Goal: Task Accomplishment & Management: Use online tool/utility

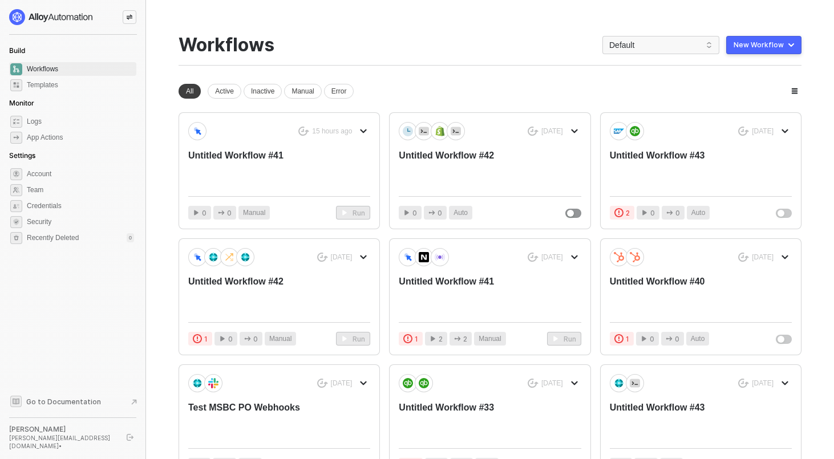
click at [133, 16] on div at bounding box center [130, 17] width 14 height 14
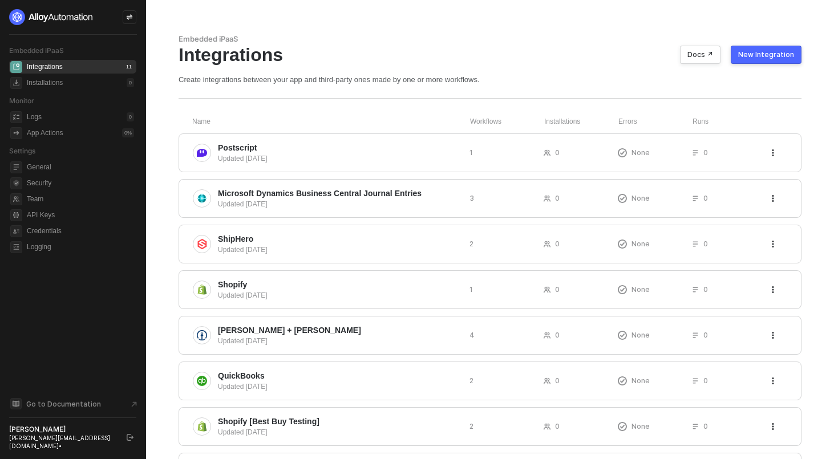
click at [746, 52] on div "New Integration" at bounding box center [766, 54] width 56 height 9
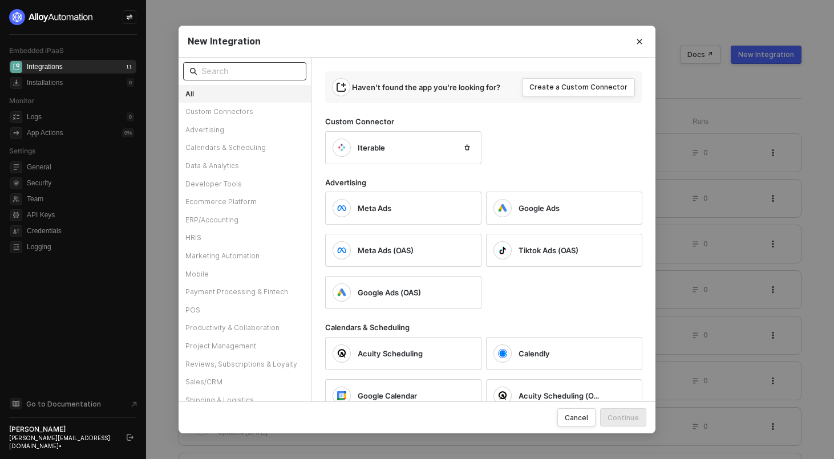
click at [228, 70] on input "text" at bounding box center [250, 71] width 98 height 13
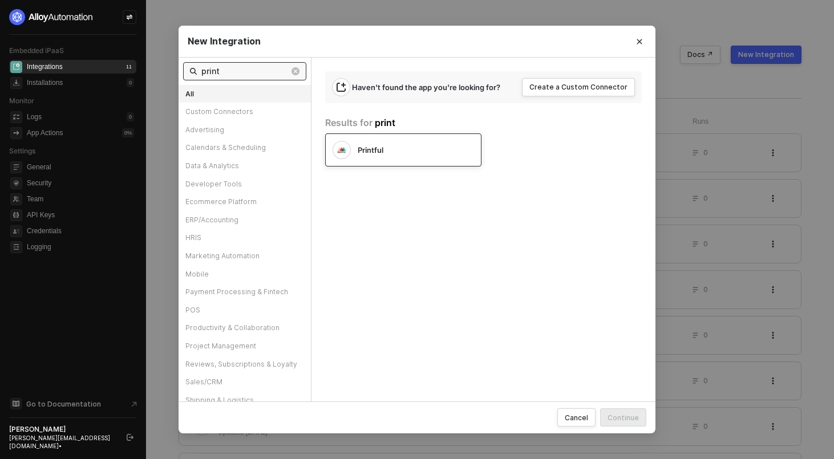
type input "print"
click at [431, 141] on div "Printful" at bounding box center [394, 150] width 123 height 18
click at [620, 419] on div "Continue" at bounding box center [623, 418] width 31 height 10
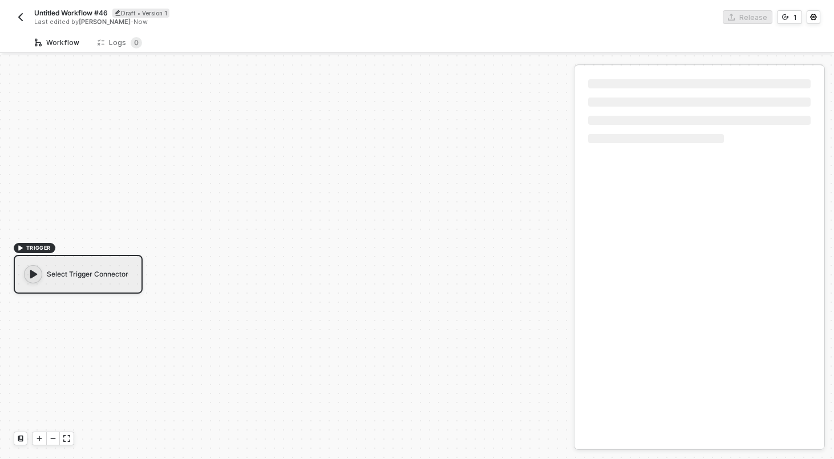
scroll to position [21, 0]
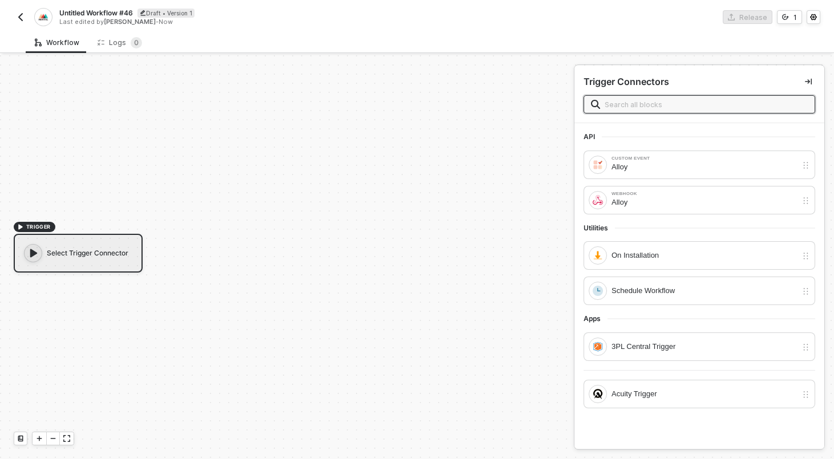
click at [639, 238] on div "API Custom Event Alloy Webhook Alloy Utilities On Installation Schedule Workflo…" at bounding box center [700, 269] width 250 height 292
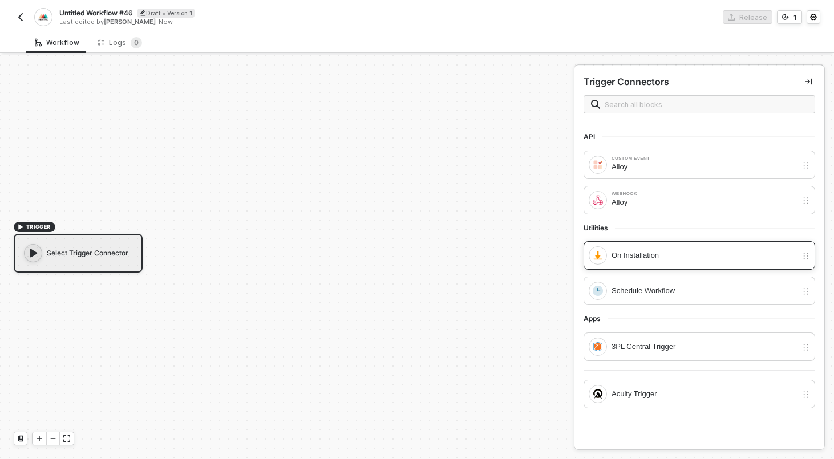
click at [639, 249] on div "On Installation" at bounding box center [704, 255] width 185 height 13
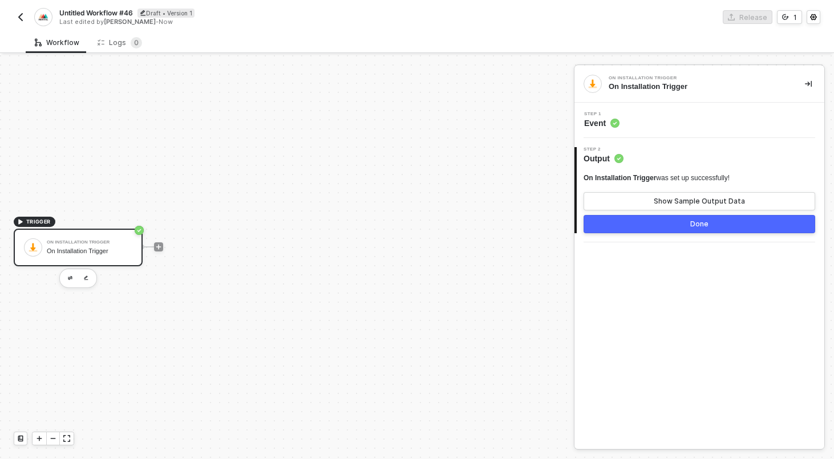
click at [162, 251] on div at bounding box center [158, 247] width 9 height 9
click at [160, 250] on icon "icon-play" at bounding box center [158, 247] width 7 height 7
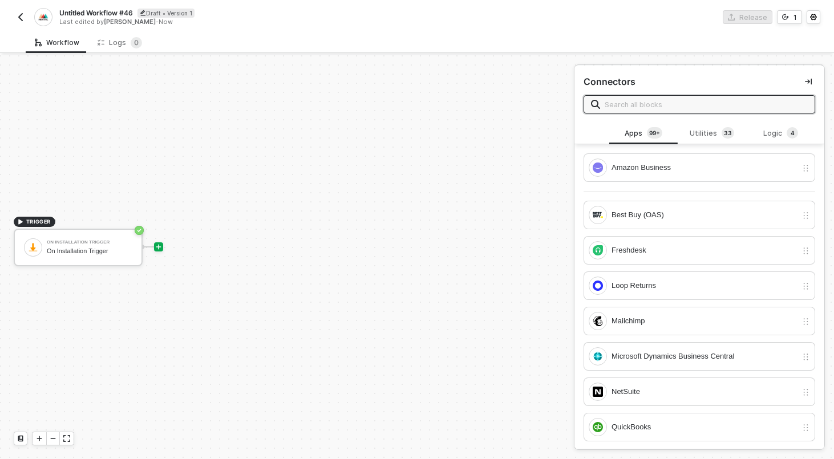
click at [666, 108] on input "text" at bounding box center [706, 104] width 203 height 13
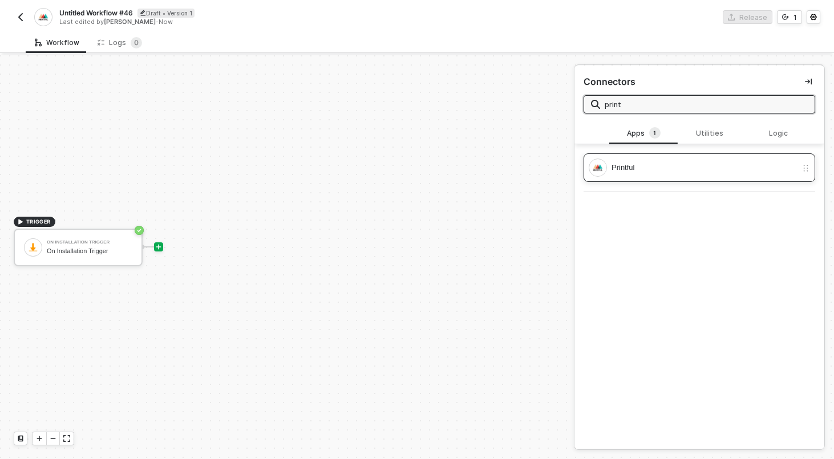
type input "print"
click at [666, 161] on div "Printful" at bounding box center [704, 167] width 185 height 13
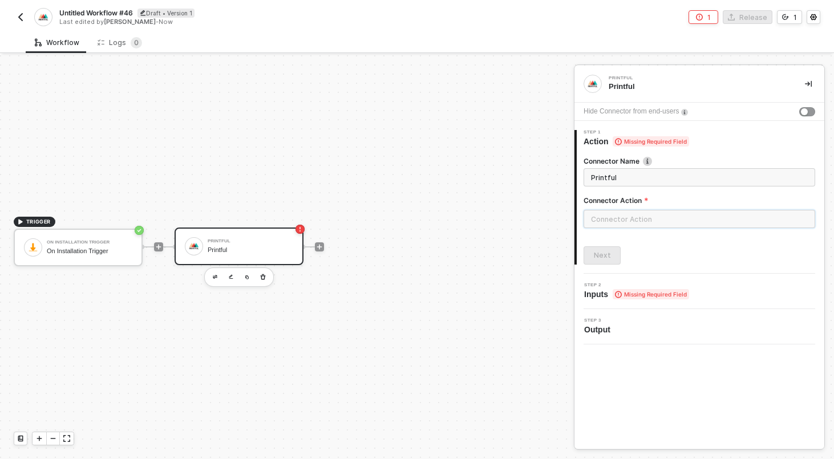
click at [638, 219] on input "text" at bounding box center [700, 219] width 232 height 18
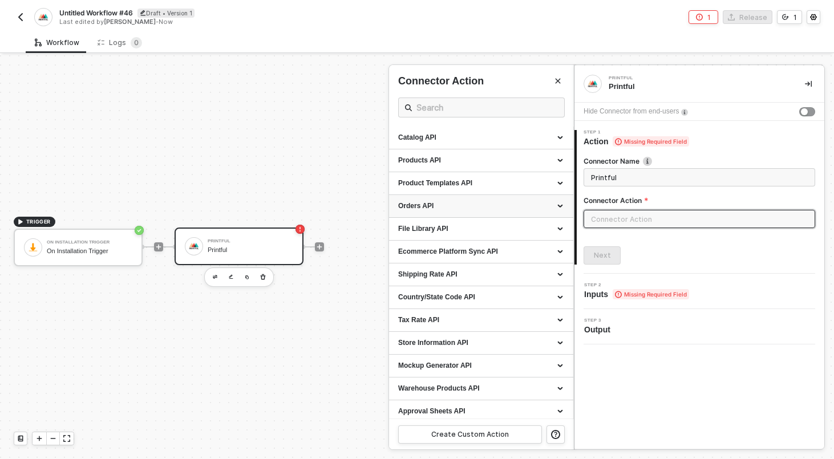
click at [540, 209] on div "Orders API" at bounding box center [481, 206] width 166 height 10
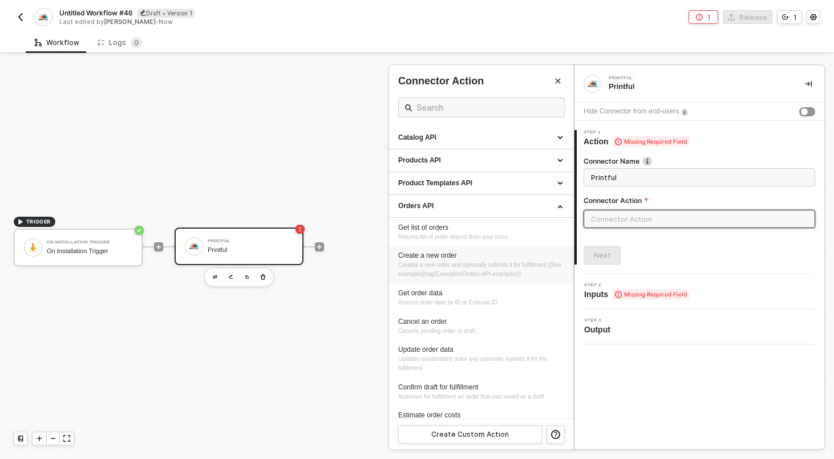
click at [428, 254] on div "Create a new order" at bounding box center [481, 256] width 166 height 10
type input "Creates a new order and optionally submits it for fulfillment ([See examples](t…"
type input "Orders API - Create a new order"
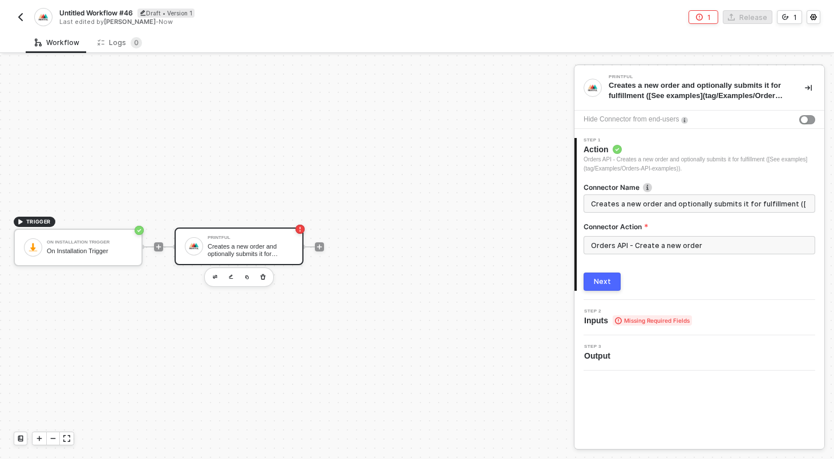
click at [613, 288] on button "Next" at bounding box center [602, 282] width 37 height 18
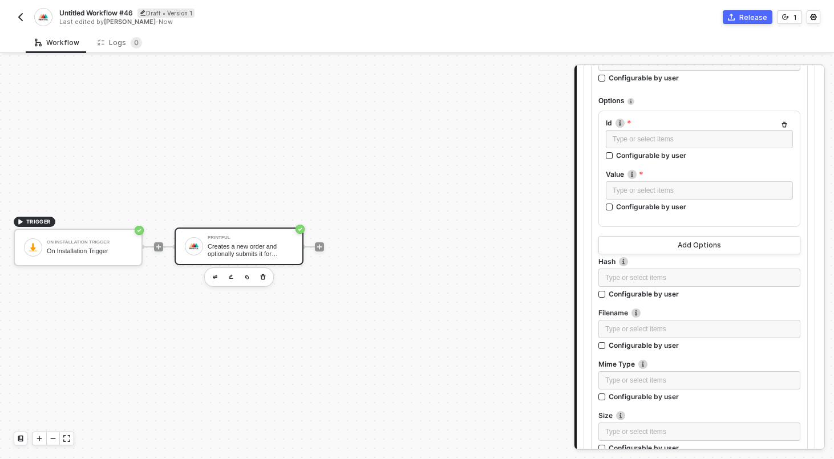
scroll to position [1702, 0]
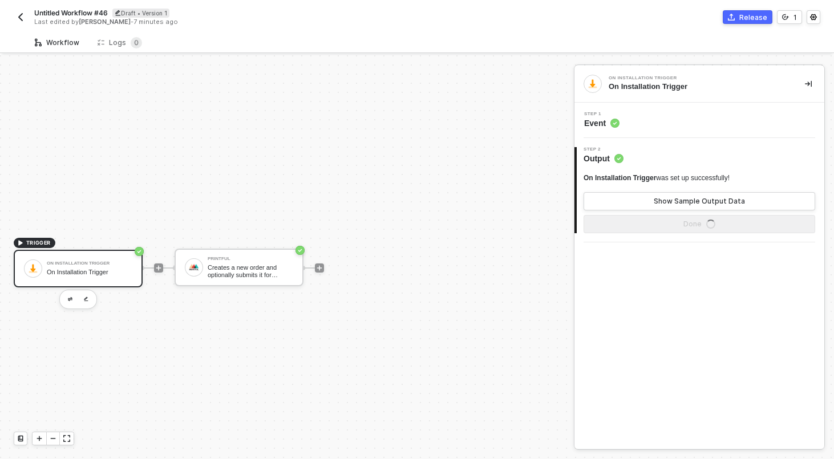
scroll to position [21, 0]
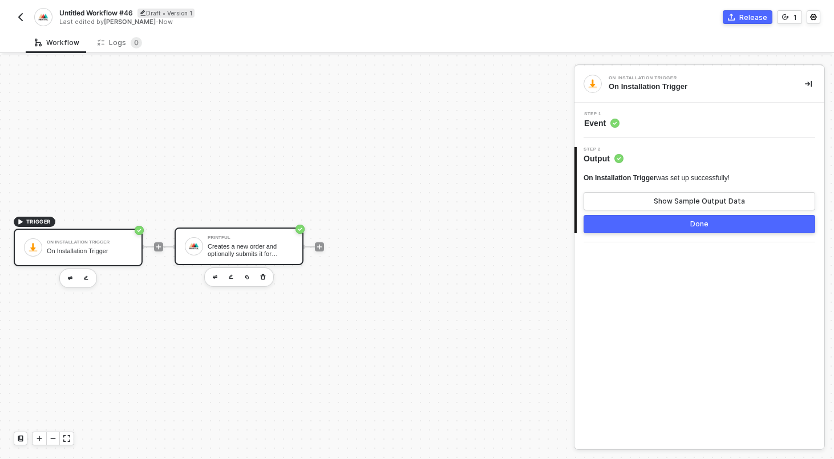
click at [237, 240] on div "Printful Creates a new order and optionally submits it for fulfillment ([See ex…" at bounding box center [251, 247] width 86 height 22
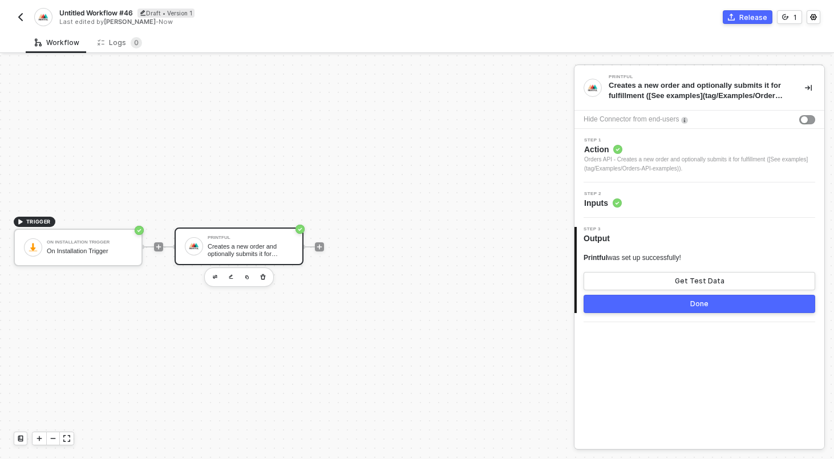
click at [689, 165] on div "Orders API - Creates a new order and optionally submits it for fulfillment ([Se…" at bounding box center [699, 164] width 231 height 18
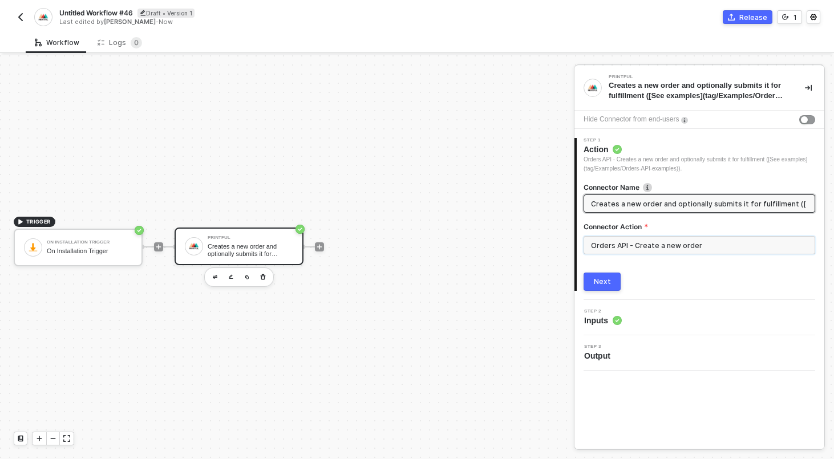
click at [633, 254] on input "Orders API - Create a new order" at bounding box center [700, 245] width 232 height 18
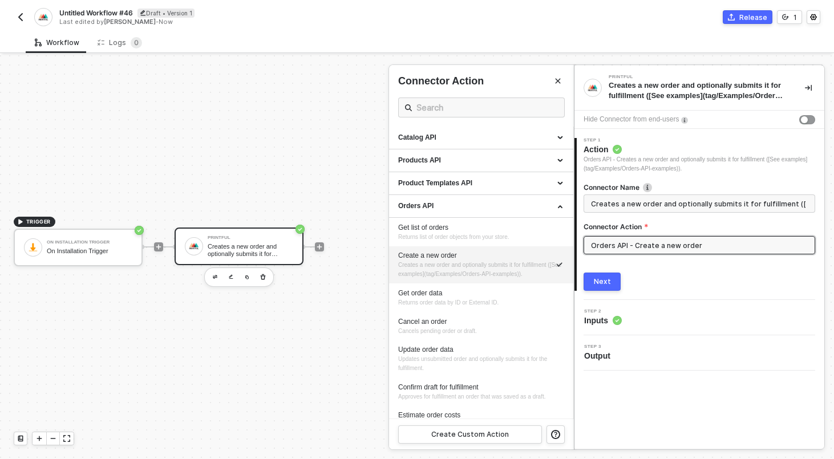
click at [608, 277] on div "Next" at bounding box center [602, 281] width 17 height 9
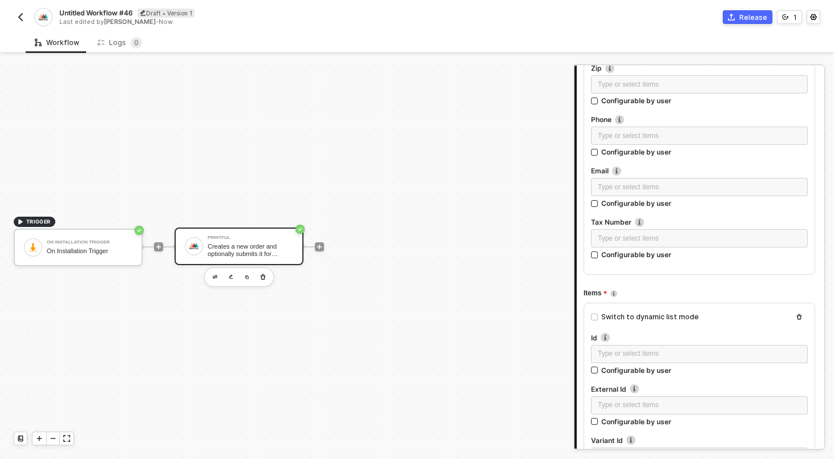
scroll to position [738, 0]
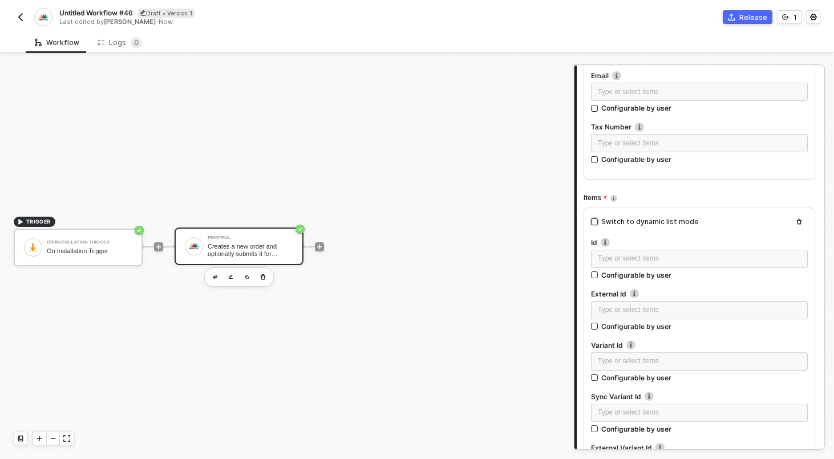
click at [653, 220] on div "Switch to dynamic list mode" at bounding box center [650, 222] width 98 height 11
click at [598, 220] on input "Switch to dynamic list mode" at bounding box center [594, 222] width 7 height 7
click at [653, 221] on div "Switch to dynamic list mode" at bounding box center [650, 222] width 98 height 11
click at [598, 221] on input "Switch to dynamic list mode" at bounding box center [594, 222] width 7 height 7
checkbox input "false"
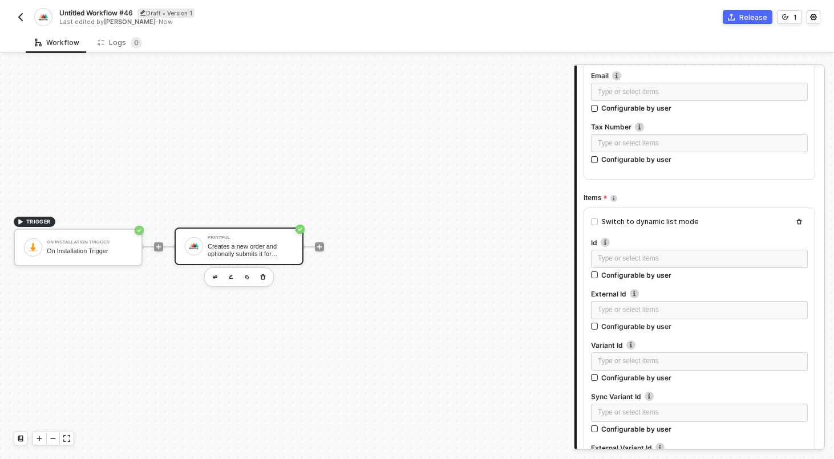
click at [447, 193] on div "TRIGGER On Installation Trigger On Installation Trigger Printful Creates a new …" at bounding box center [284, 246] width 568 height 425
